Goal: Ask a question: Seek information or help from site administrators or community

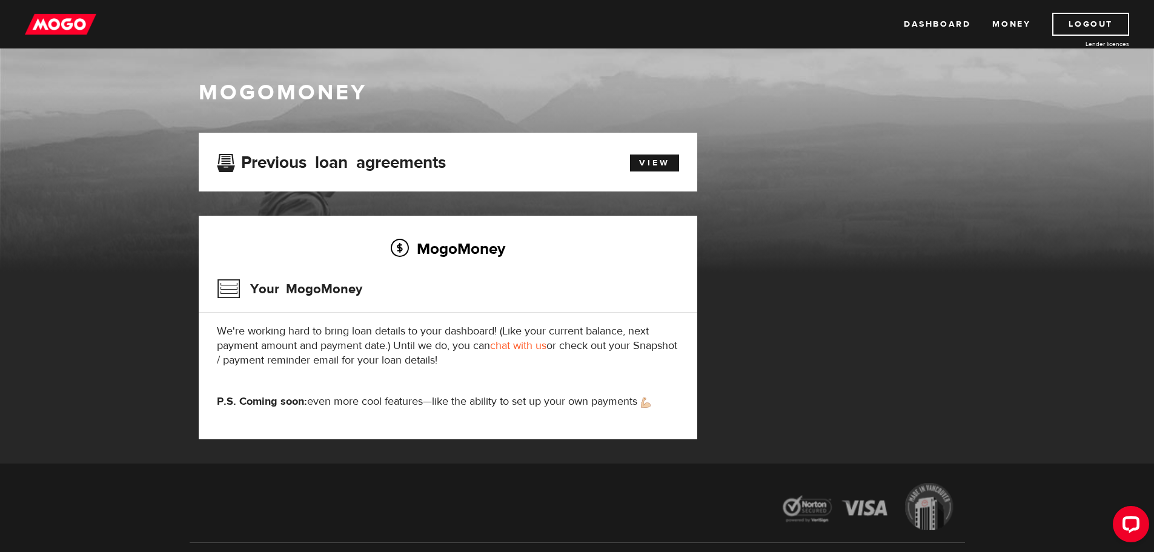
click at [526, 343] on link "chat with us" at bounding box center [518, 345] width 56 height 14
click at [899, 183] on div "MogoMoney Your MogoMoney application Expired Your MogoMoney credit decision has…" at bounding box center [577, 298] width 775 height 331
click at [842, 196] on div "MogoMoney Your MogoMoney application Expired Your MogoMoney credit decision has…" at bounding box center [577, 298] width 775 height 331
click at [1045, 177] on div "MogoMoney" at bounding box center [577, 175] width 1154 height 194
click at [926, 20] on link "Dashboard" at bounding box center [936, 24] width 67 height 23
